Goal: Task Accomplishment & Management: Manage account settings

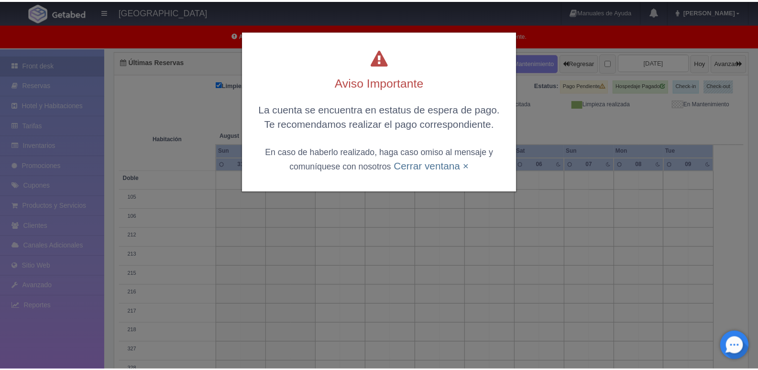
scroll to position [96, 0]
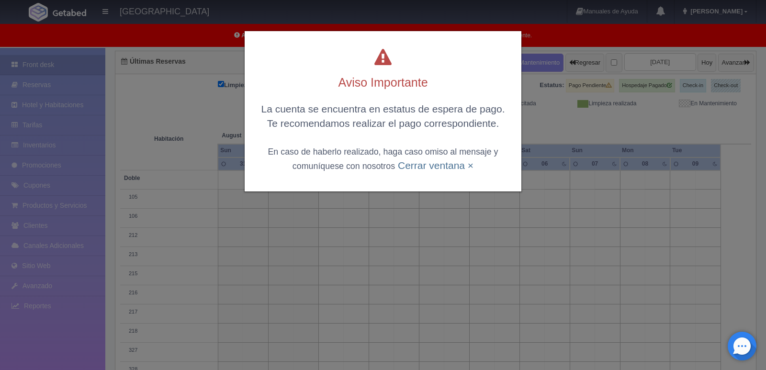
click at [593, 126] on div "Aviso Importante La cuenta se encuentra en estatus de espera de pago. Te recome…" at bounding box center [383, 185] width 766 height 370
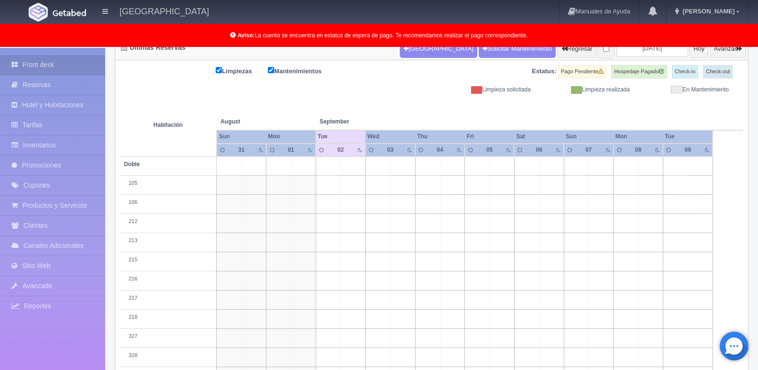
scroll to position [191, 0]
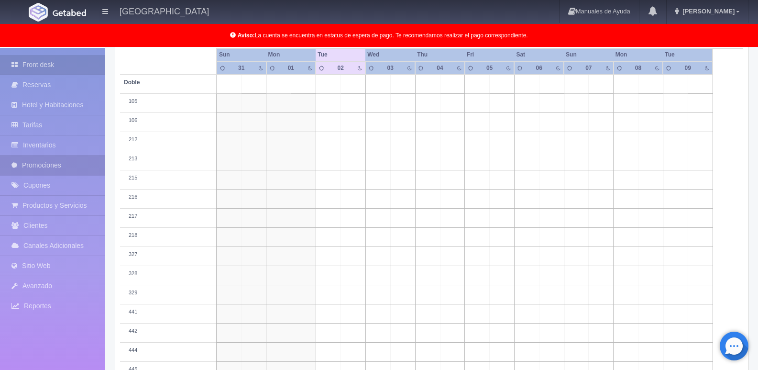
click at [34, 168] on link "Promociones" at bounding box center [52, 166] width 105 height 20
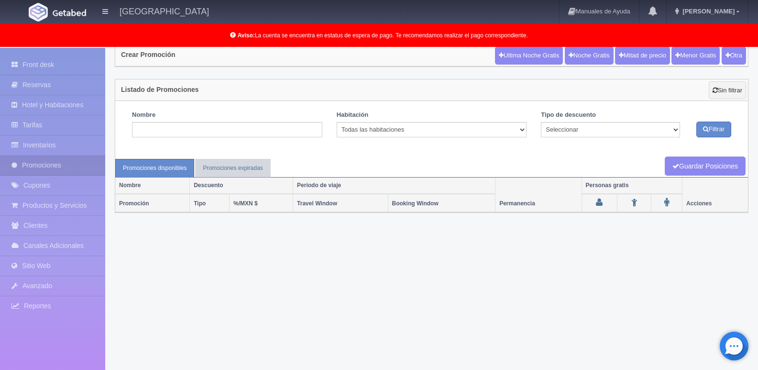
scroll to position [49, 0]
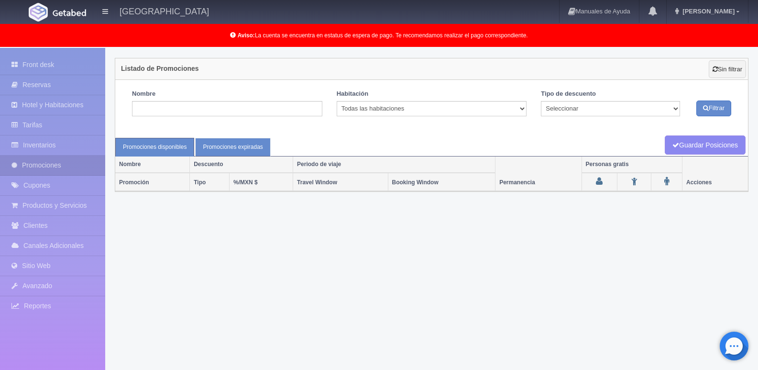
click at [227, 143] on link "Promociones expiradas" at bounding box center [232, 147] width 75 height 19
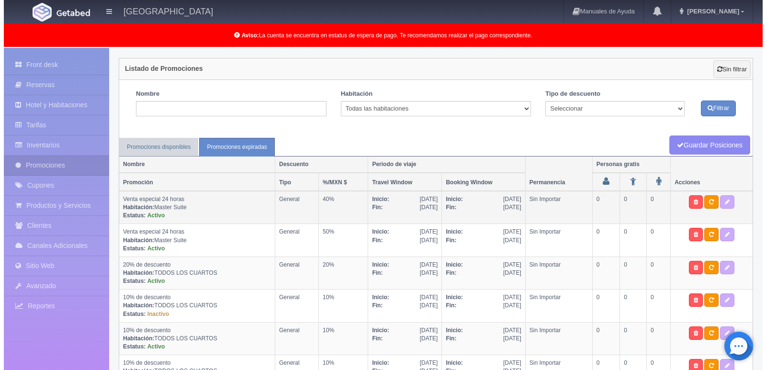
scroll to position [79, 0]
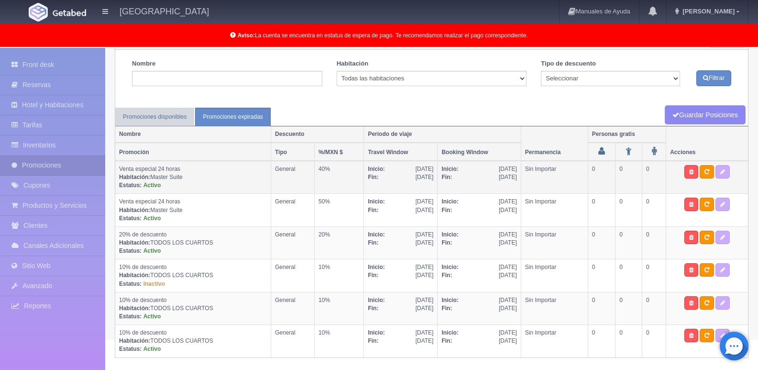
click at [164, 179] on td "Venta especial 24 horas Habitación: Master Suite Estatus: Activo" at bounding box center [193, 177] width 156 height 33
click at [709, 169] on icon at bounding box center [707, 172] width 5 height 6
select select "General"
select select "2114"
type input "23-08-2025"
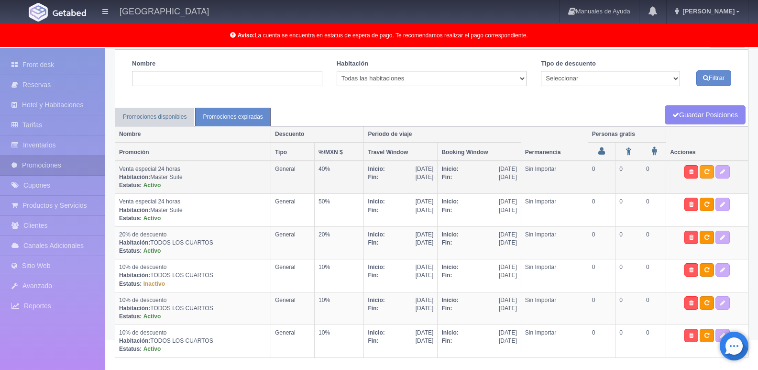
type input "31-08-2025"
type input "23-08-2025"
type input "31-08-2025"
checkbox input "true"
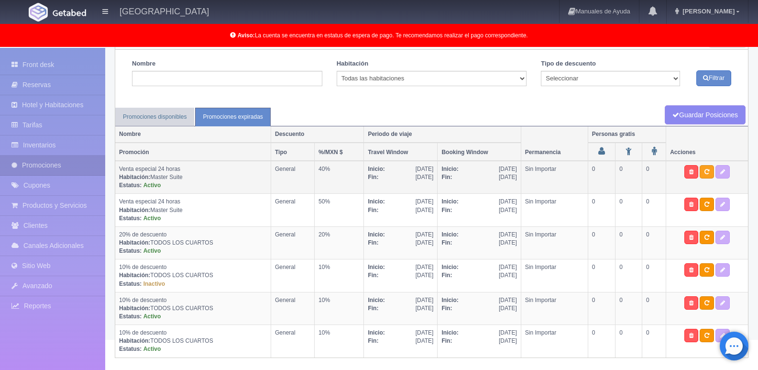
checkbox input "true"
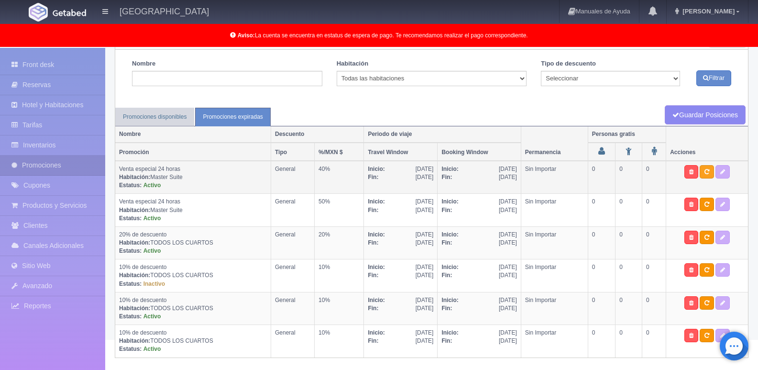
type input "40"
type input "0"
type input "10"
select select "Venta especial 24 horas"
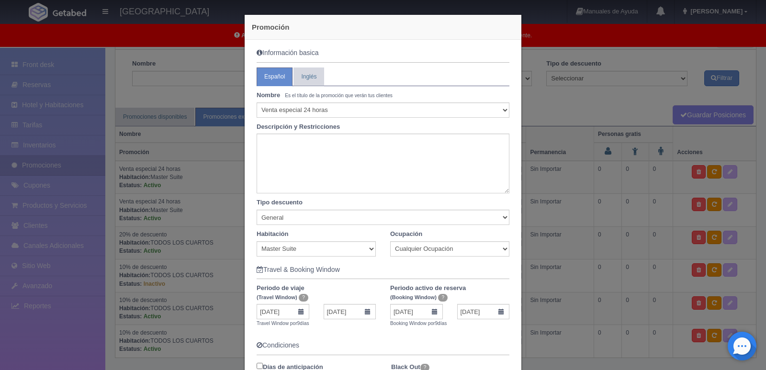
click at [567, 137] on div "Promoción Información basica Español Inglés Nombre Es el título de la promoción…" at bounding box center [383, 185] width 766 height 370
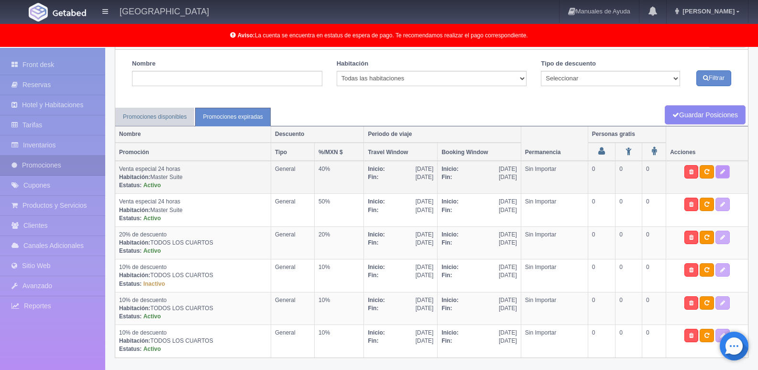
click at [721, 174] on link at bounding box center [723, 171] width 14 height 13
select select "General"
select select "2114"
type input "23-08-2025"
type input "31-08-2025"
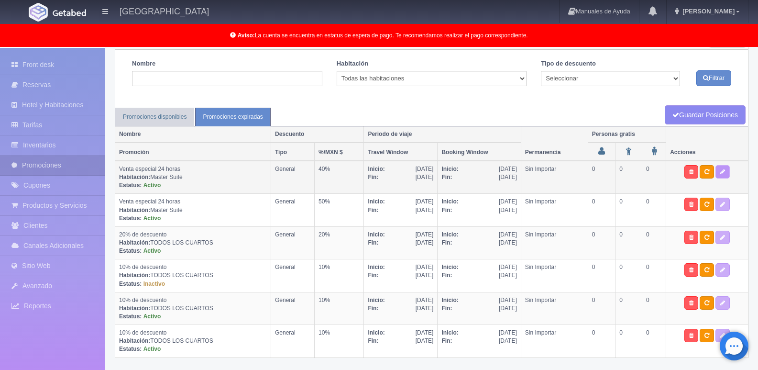
type input "23-08-2025"
type input "31-08-2025"
checkbox input "true"
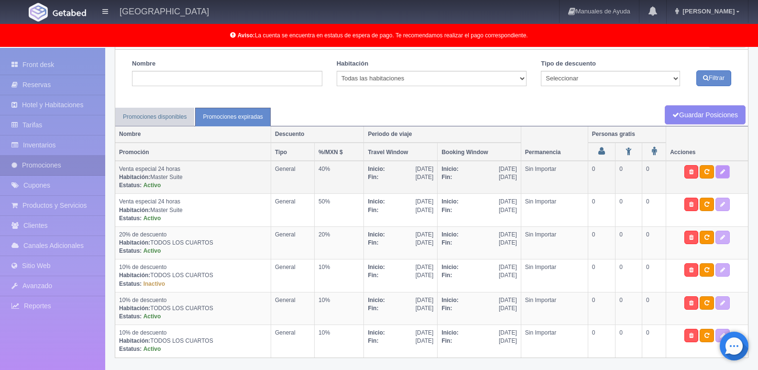
checkbox input "true"
type input "40"
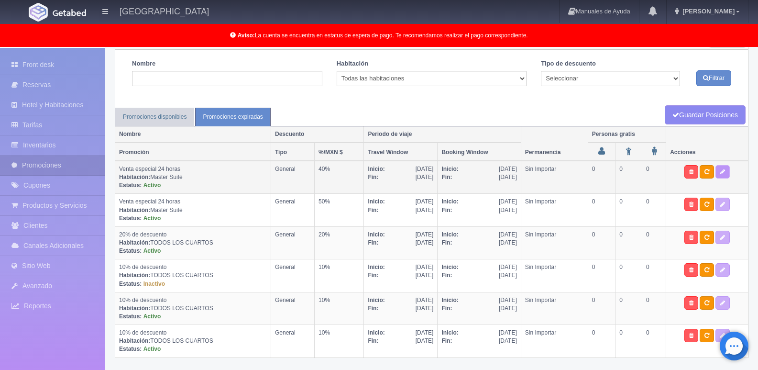
type input "10"
select select "Venta especial 24 horas"
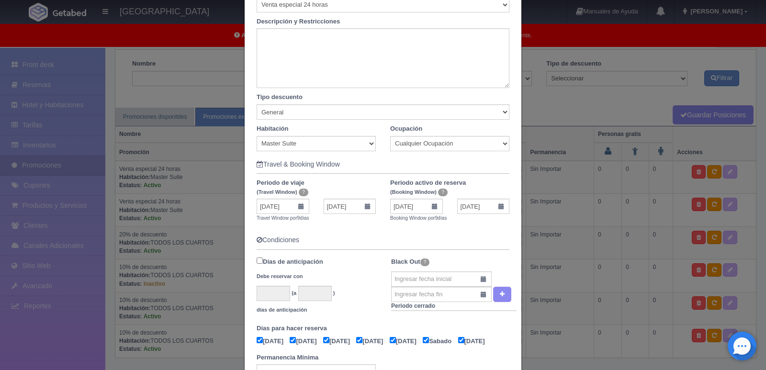
scroll to position [70, 0]
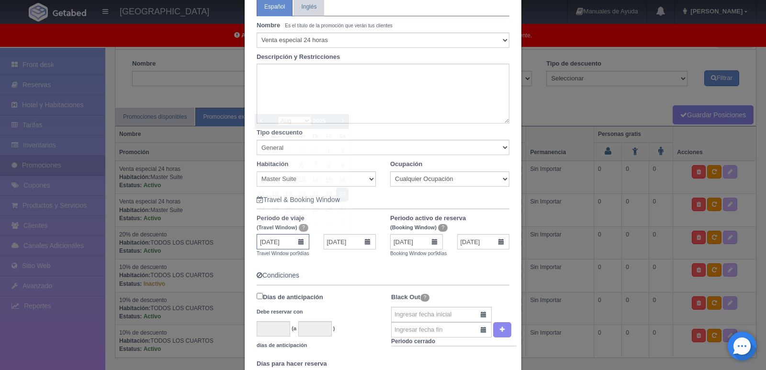
click at [281, 241] on input "23-08-2025" at bounding box center [282, 241] width 53 height 15
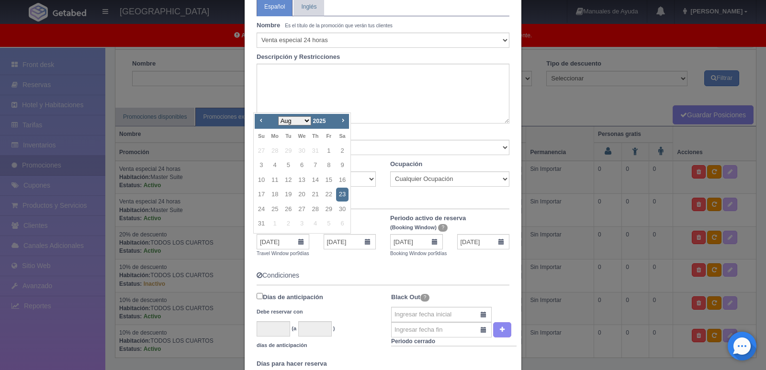
click at [362, 217] on label "Periodo de viaje (Travel Window) ?" at bounding box center [315, 223] width 133 height 18
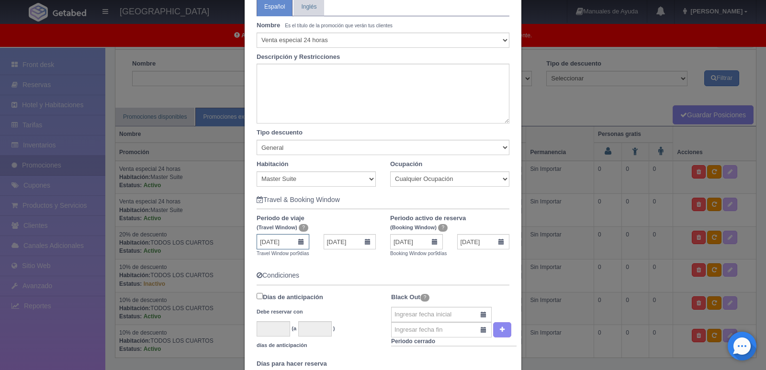
click at [288, 244] on input "23-08-2025" at bounding box center [282, 241] width 53 height 15
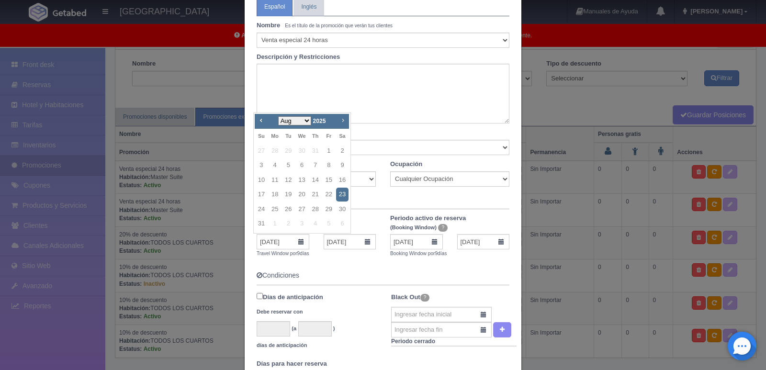
click at [341, 121] on span "Next" at bounding box center [343, 120] width 8 height 8
click at [286, 149] on link "2" at bounding box center [288, 151] width 12 height 14
type input "02-09-2025"
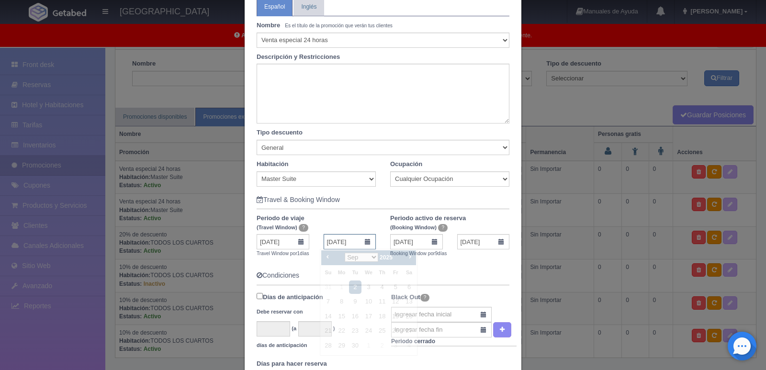
click at [361, 246] on input "02-09-2025" at bounding box center [349, 241] width 53 height 15
click at [352, 342] on link "30" at bounding box center [355, 346] width 12 height 14
type input "30-09-2025"
click at [403, 244] on input "23-08-2025" at bounding box center [416, 241] width 53 height 15
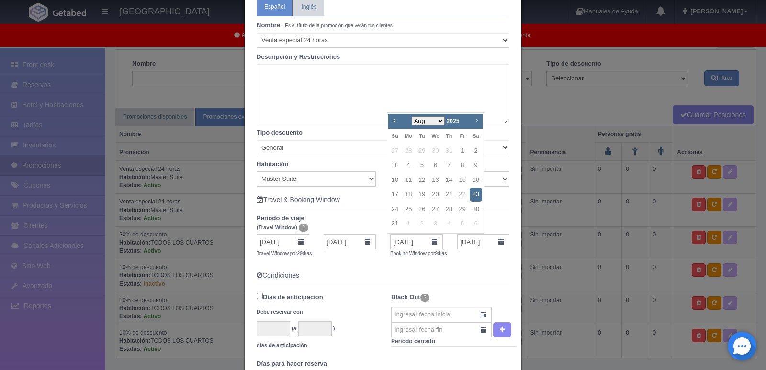
click at [474, 120] on span "Next" at bounding box center [476, 120] width 8 height 8
click at [423, 147] on link "2" at bounding box center [421, 151] width 12 height 14
type input "02-09-2025"
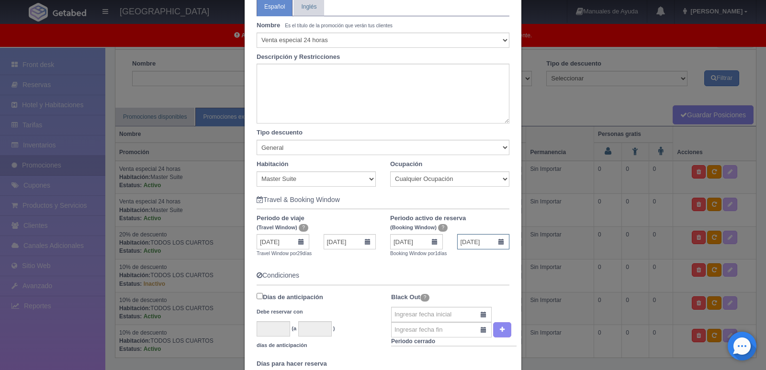
click at [490, 241] on input "02-09-2025" at bounding box center [483, 241] width 53 height 15
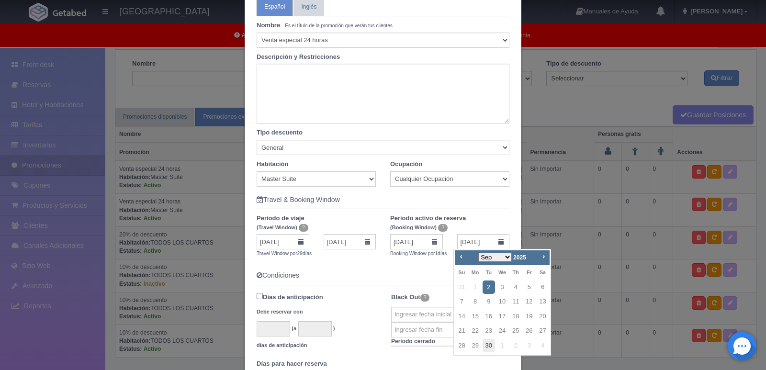
click at [483, 343] on link "30" at bounding box center [488, 346] width 12 height 14
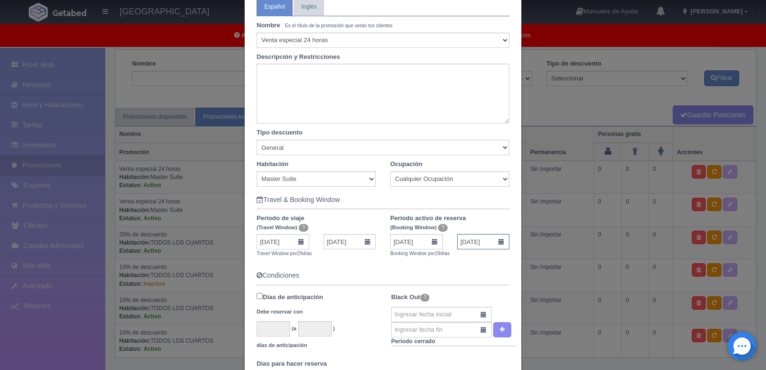
click at [489, 241] on input "30-09-2025" at bounding box center [483, 241] width 53 height 15
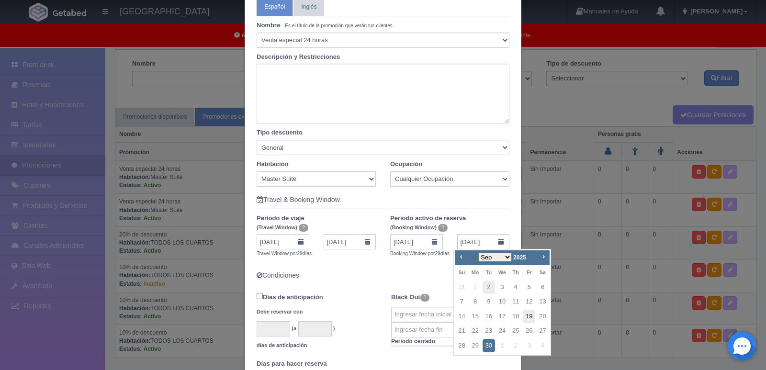
click at [529, 314] on link "19" at bounding box center [529, 317] width 12 height 14
type input "19-09-2025"
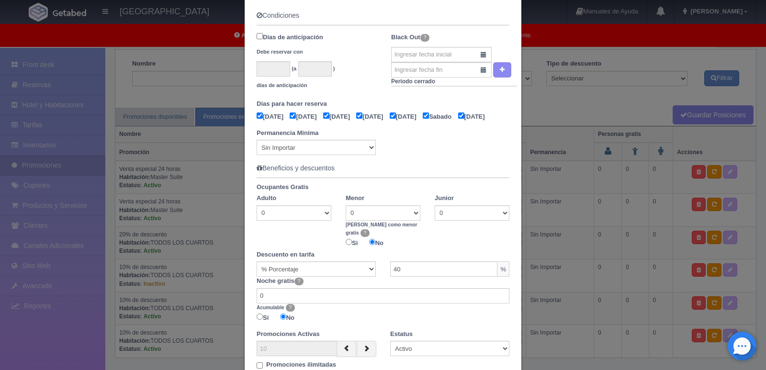
scroll to position [405, 0]
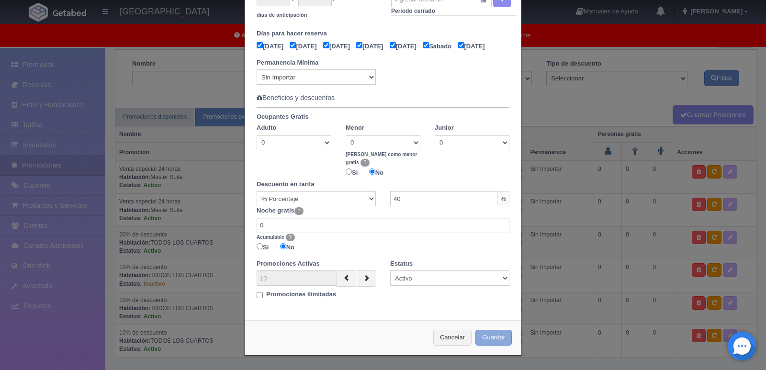
click at [502, 338] on button "Guardar" at bounding box center [493, 338] width 36 height 16
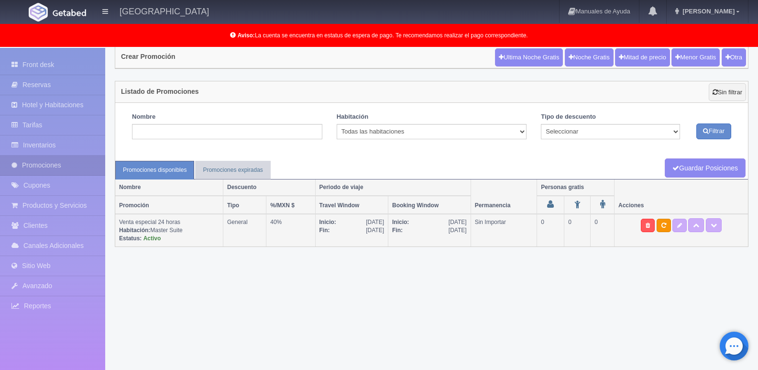
scroll to position [49, 0]
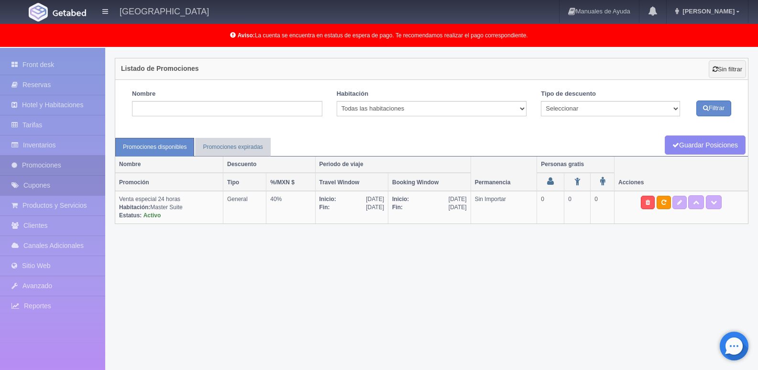
click at [44, 180] on link "Cupones" at bounding box center [52, 186] width 105 height 20
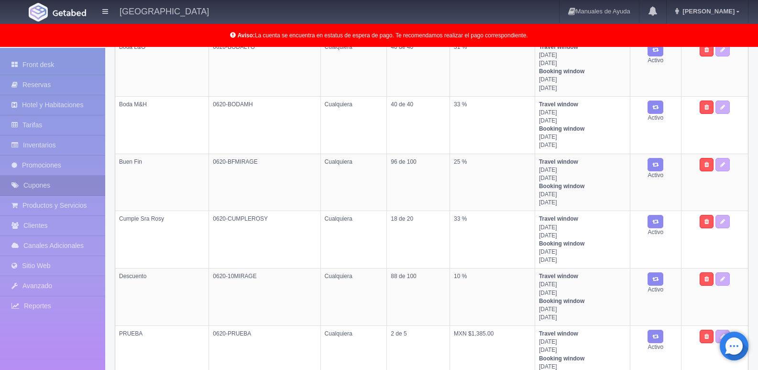
scroll to position [380, 0]
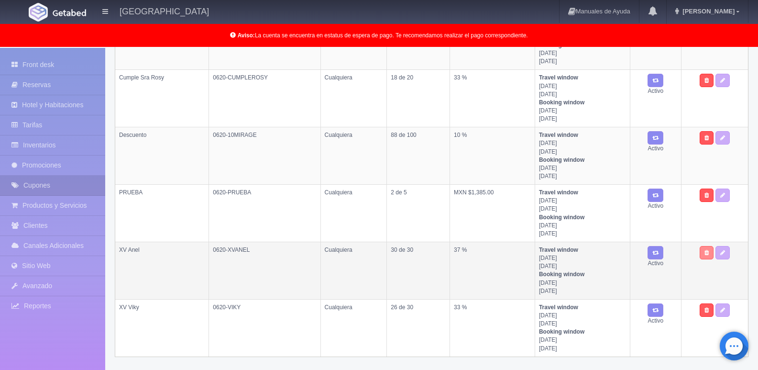
click at [711, 254] on link at bounding box center [707, 252] width 14 height 13
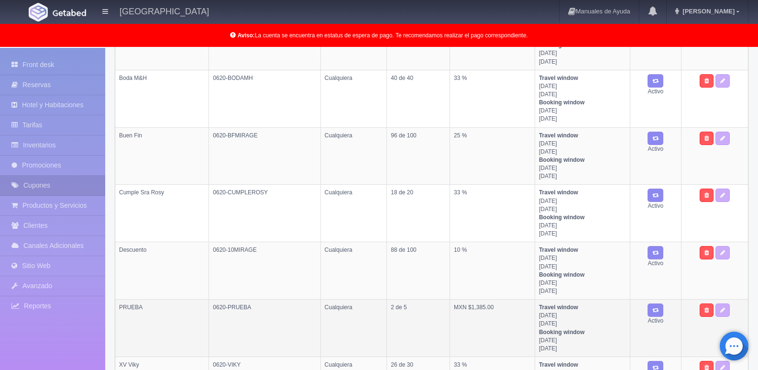
scroll to position [323, 0]
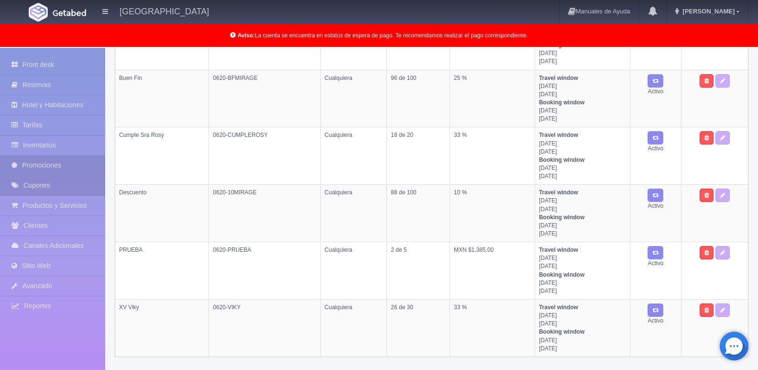
click at [53, 167] on link "Promociones" at bounding box center [52, 166] width 105 height 20
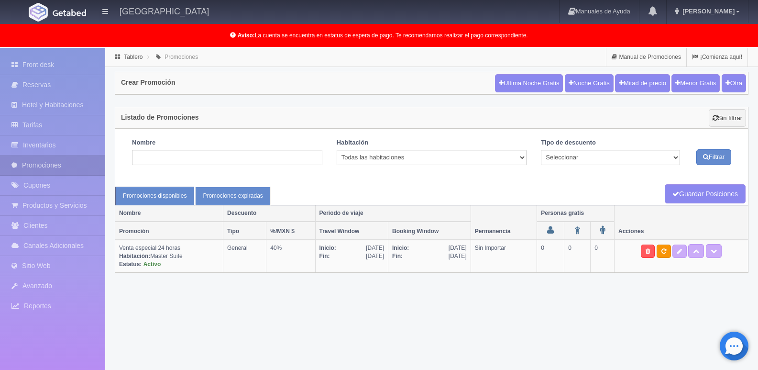
click at [223, 193] on link "Promociones expiradas" at bounding box center [232, 196] width 75 height 19
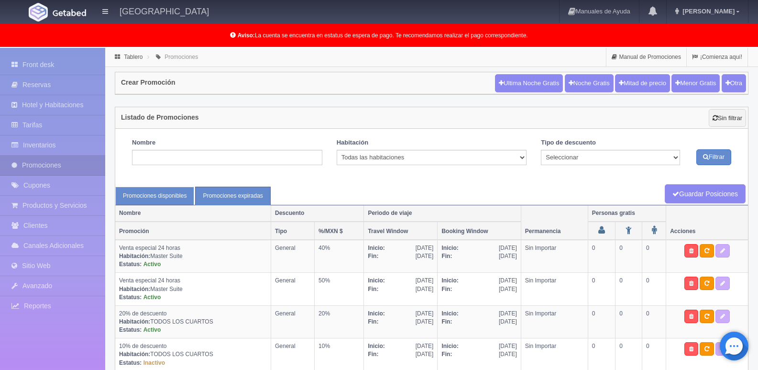
click at [164, 197] on link "Promociones disponibles" at bounding box center [154, 196] width 79 height 19
